Goal: Find specific page/section

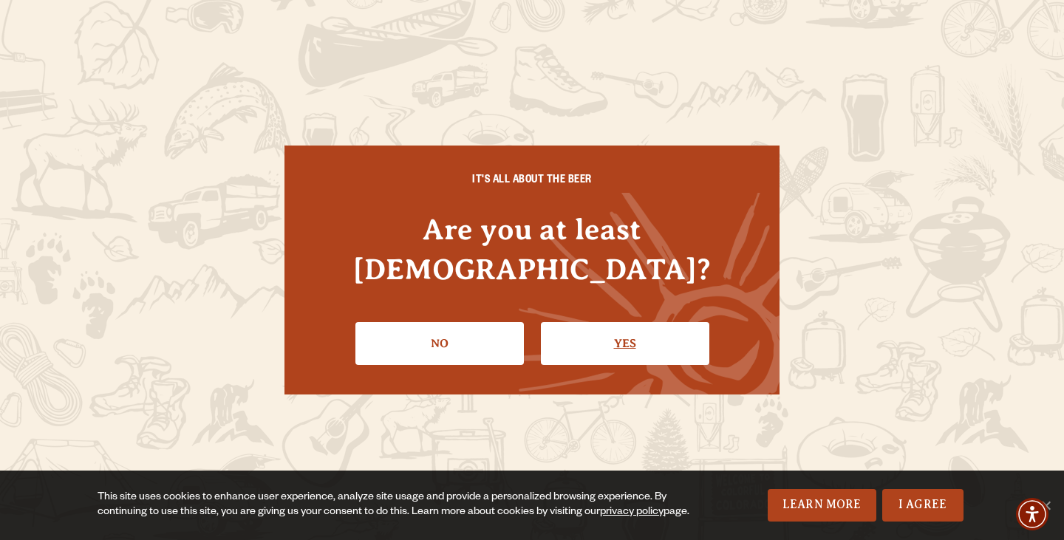
click at [581, 322] on link "Yes" at bounding box center [625, 343] width 168 height 43
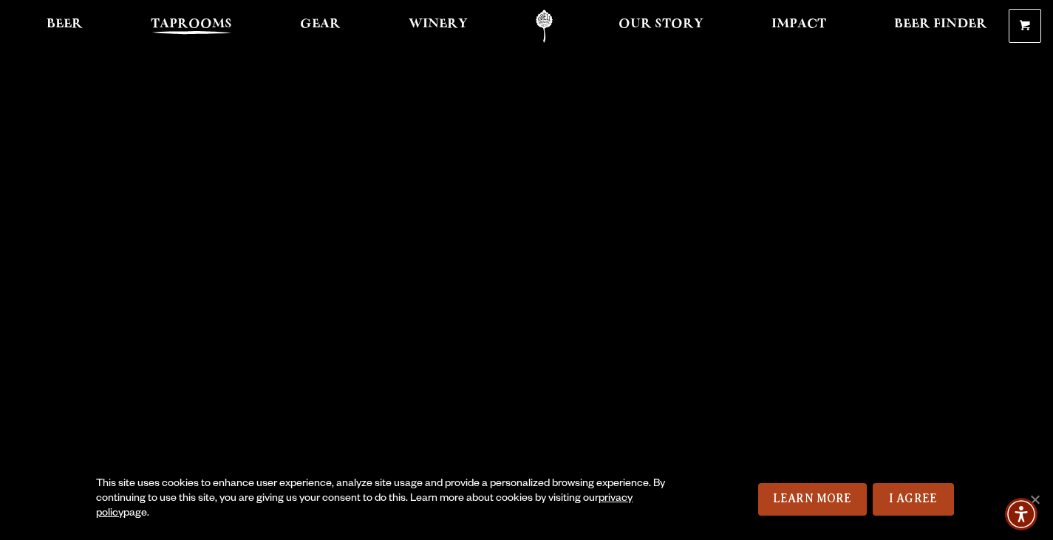
click at [160, 18] on span "Taprooms" at bounding box center [191, 24] width 81 height 12
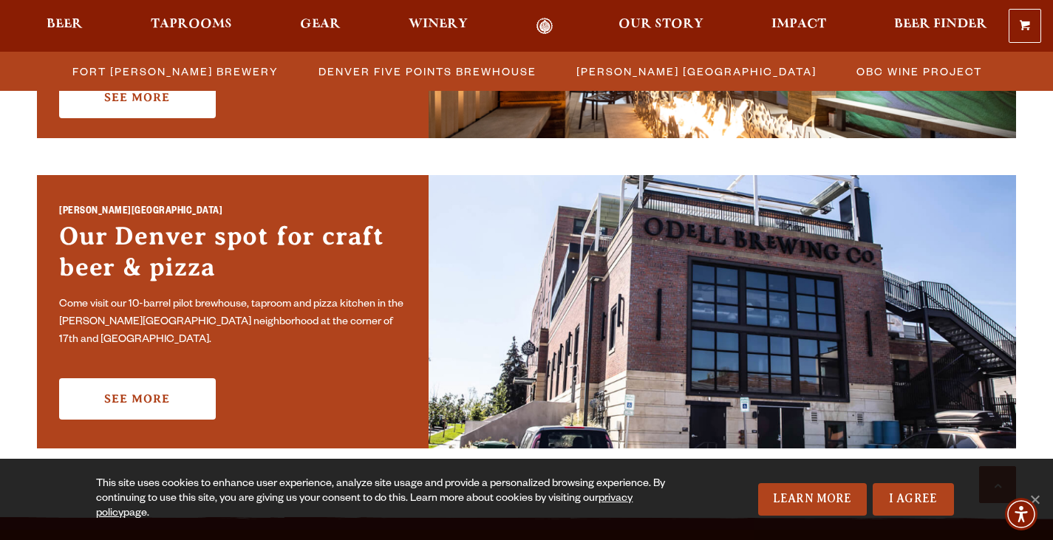
scroll to position [1108, 0]
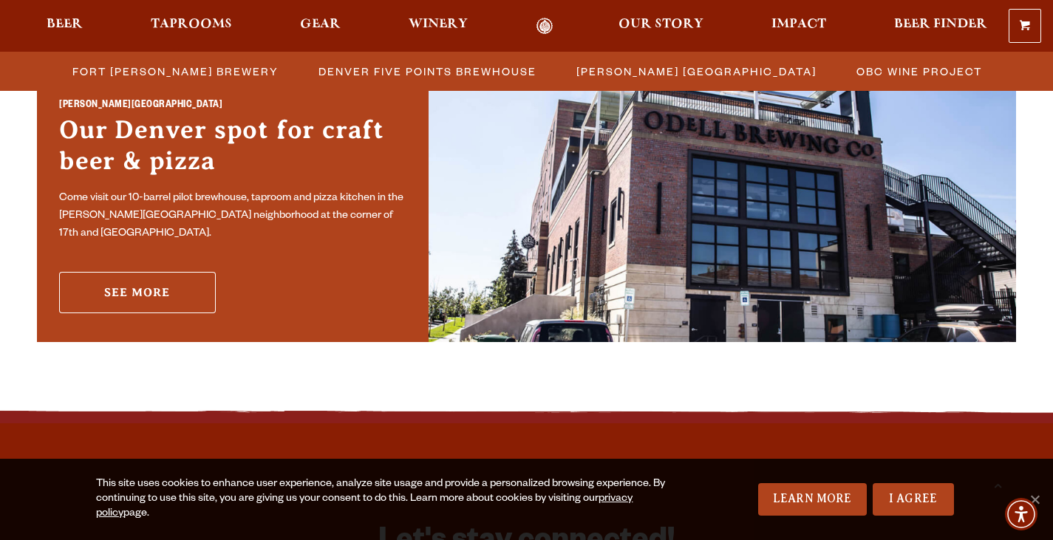
click at [181, 289] on link "See More" at bounding box center [137, 292] width 157 height 41
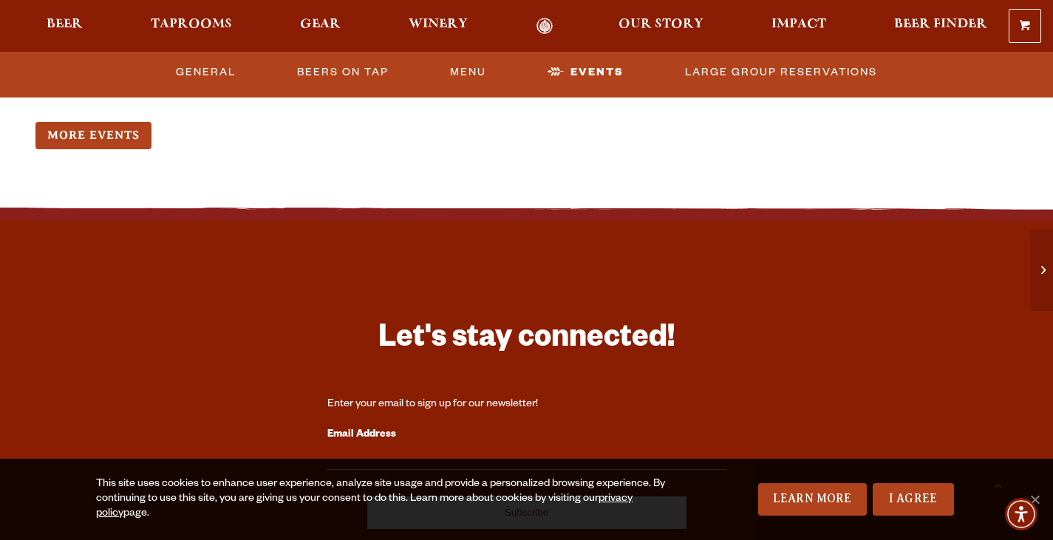
scroll to position [1995, 0]
